Goal: Information Seeking & Learning: Learn about a topic

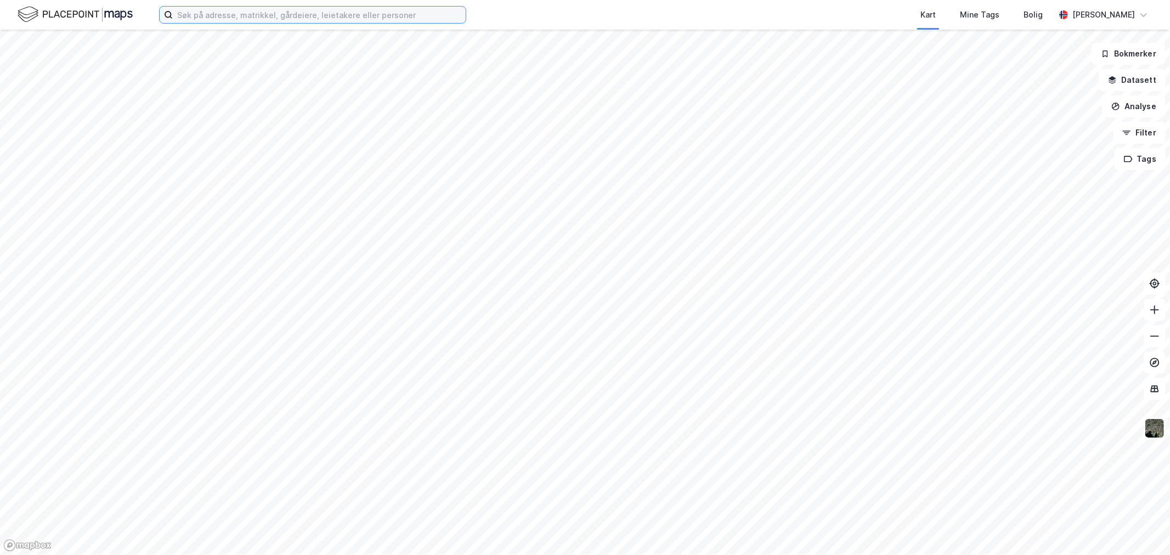
click at [275, 21] on input at bounding box center [319, 15] width 293 height 16
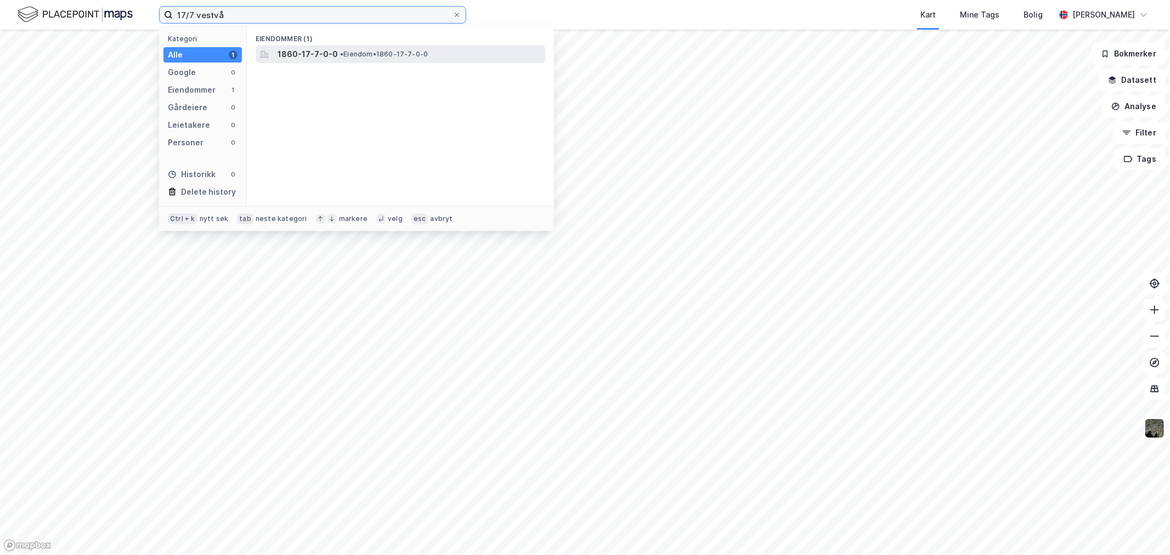
type input "17/7 vestvå"
click at [340, 52] on span "•" at bounding box center [341, 54] width 3 height 8
